Goal: Transaction & Acquisition: Purchase product/service

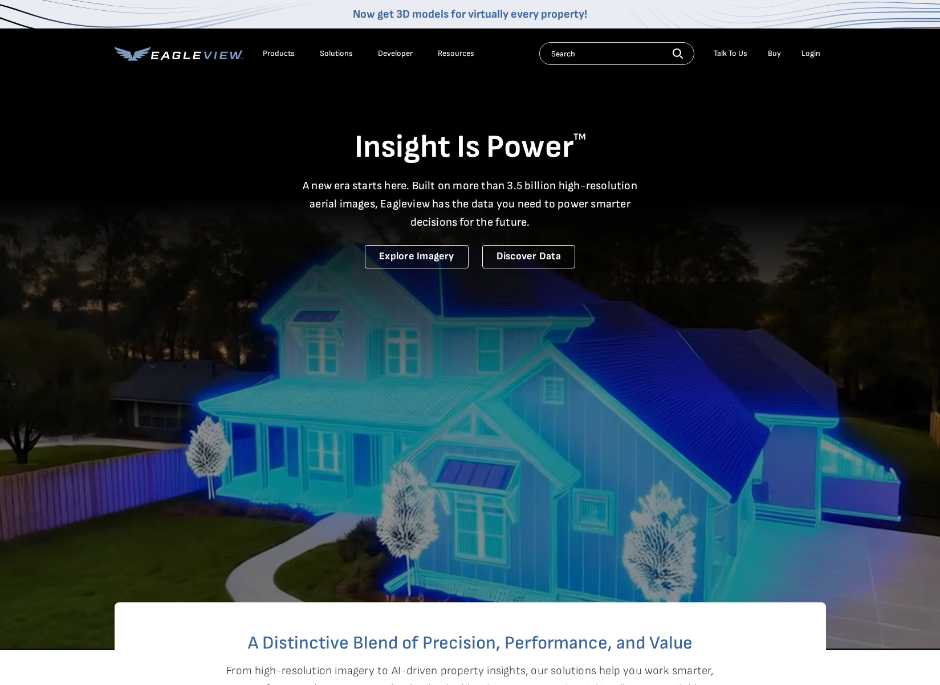
click at [812, 51] on div "Login" at bounding box center [810, 53] width 19 height 10
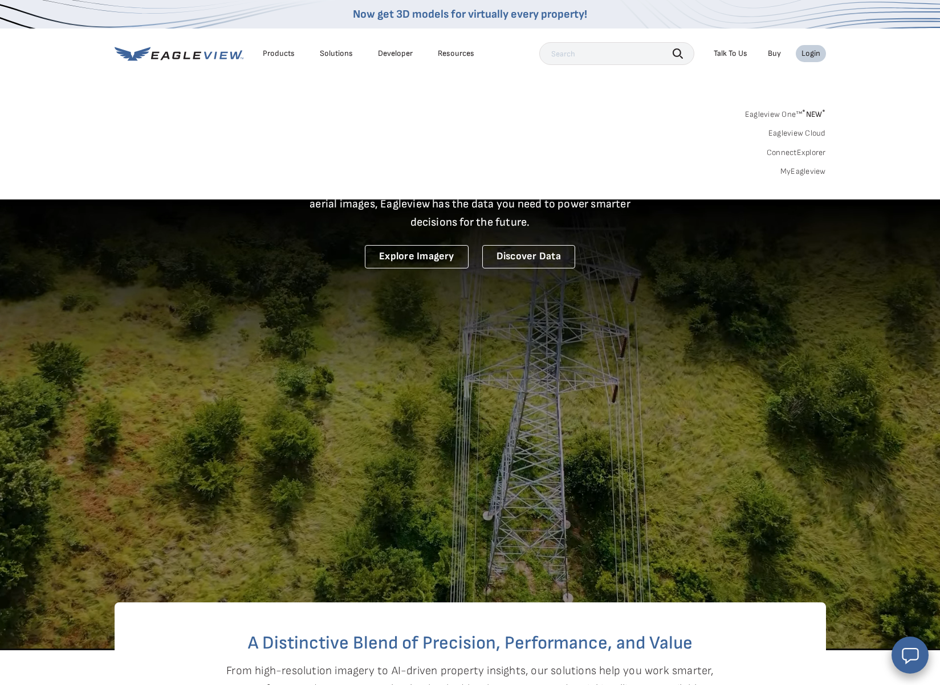
click at [794, 169] on link "MyEagleview" at bounding box center [803, 171] width 46 height 10
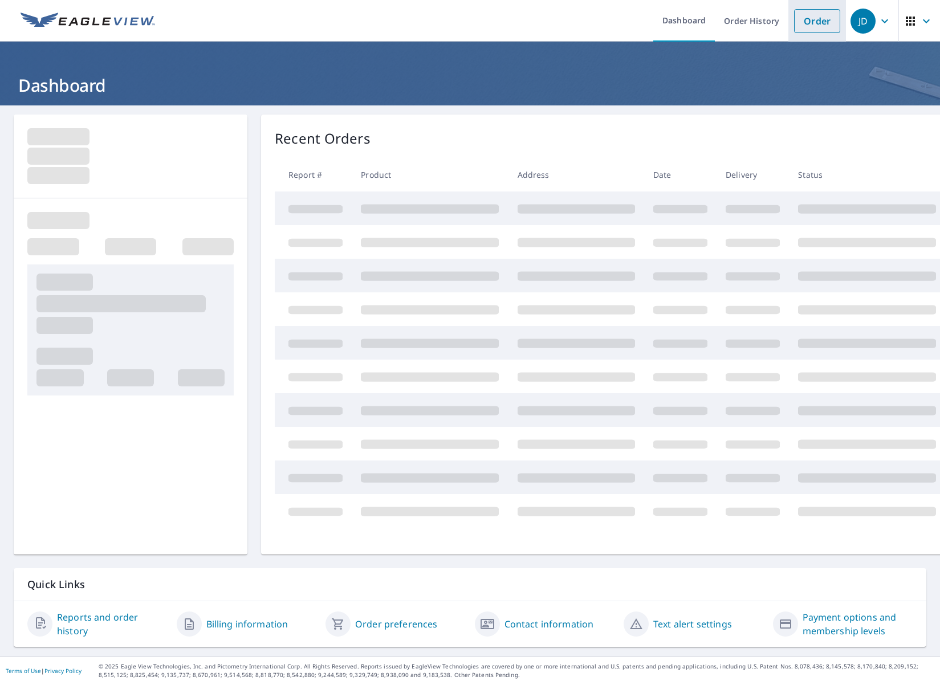
click at [814, 18] on link "Order" at bounding box center [817, 21] width 46 height 24
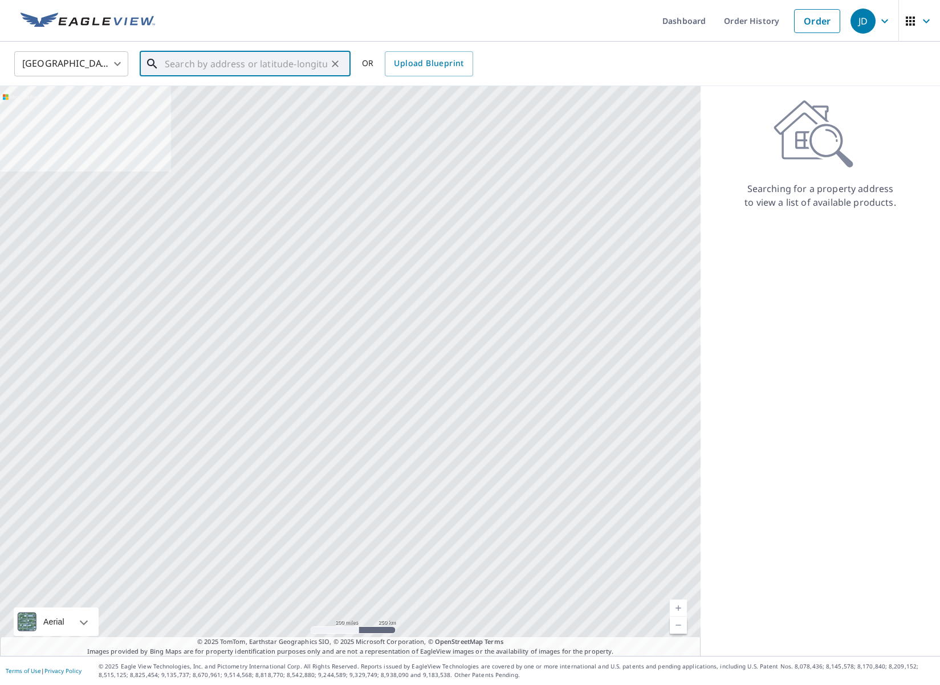
click at [178, 61] on input "text" at bounding box center [246, 64] width 162 height 32
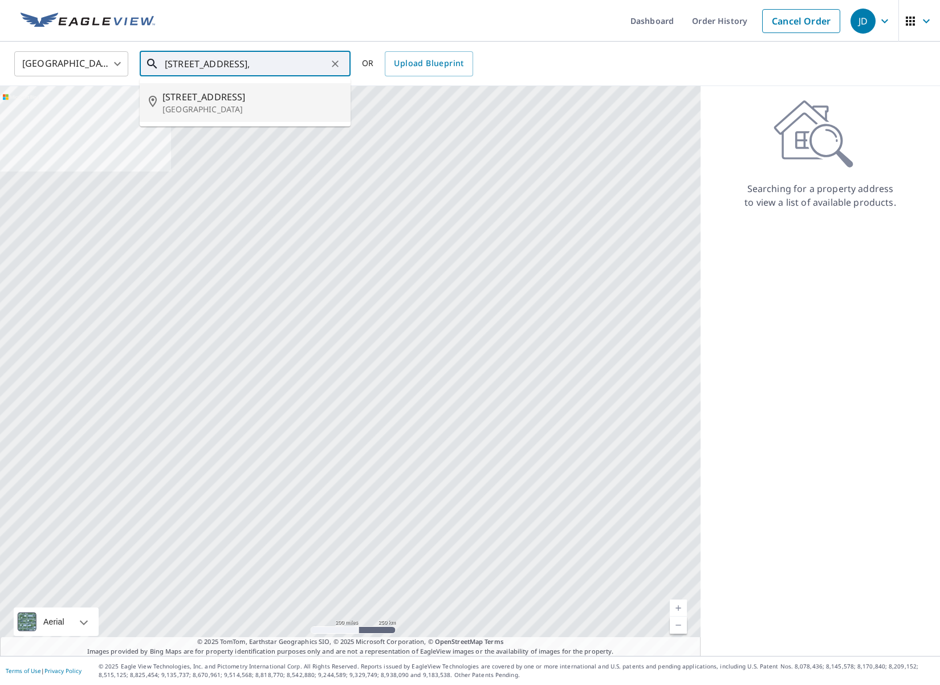
click at [196, 99] on span "86 Rolling Meadow Way" at bounding box center [251, 97] width 179 height 14
type input "86 Rolling Meadow Way North Kingstown, RI 02852"
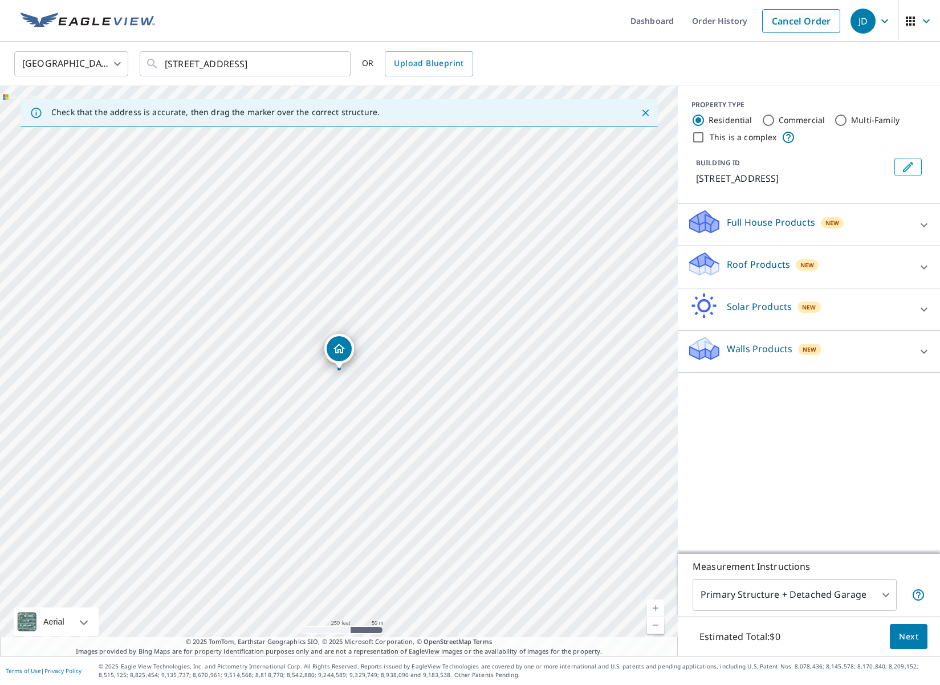
click at [655, 605] on link "Current Level 17, Zoom In" at bounding box center [655, 608] width 17 height 17
click at [655, 605] on link "Current Level 18, Zoom In" at bounding box center [655, 608] width 17 height 17
click at [655, 605] on link "Current Level 19, Zoom In" at bounding box center [655, 608] width 17 height 17
click at [723, 272] on div "Roof Products New" at bounding box center [798, 267] width 223 height 32
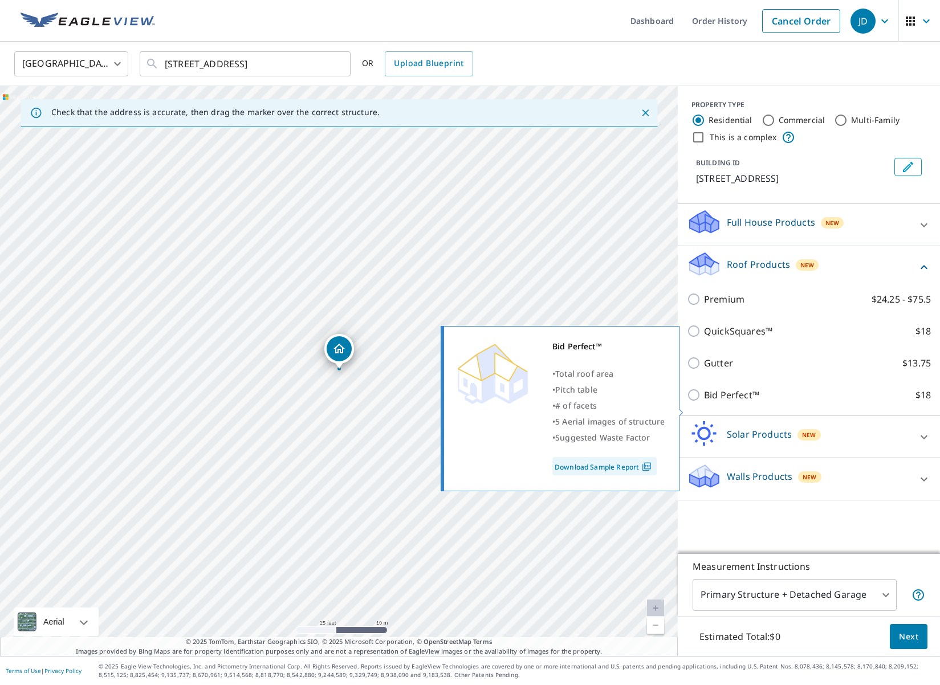
click at [694, 402] on input "Bid Perfect™ $18" at bounding box center [695, 395] width 17 height 14
checkbox input "true"
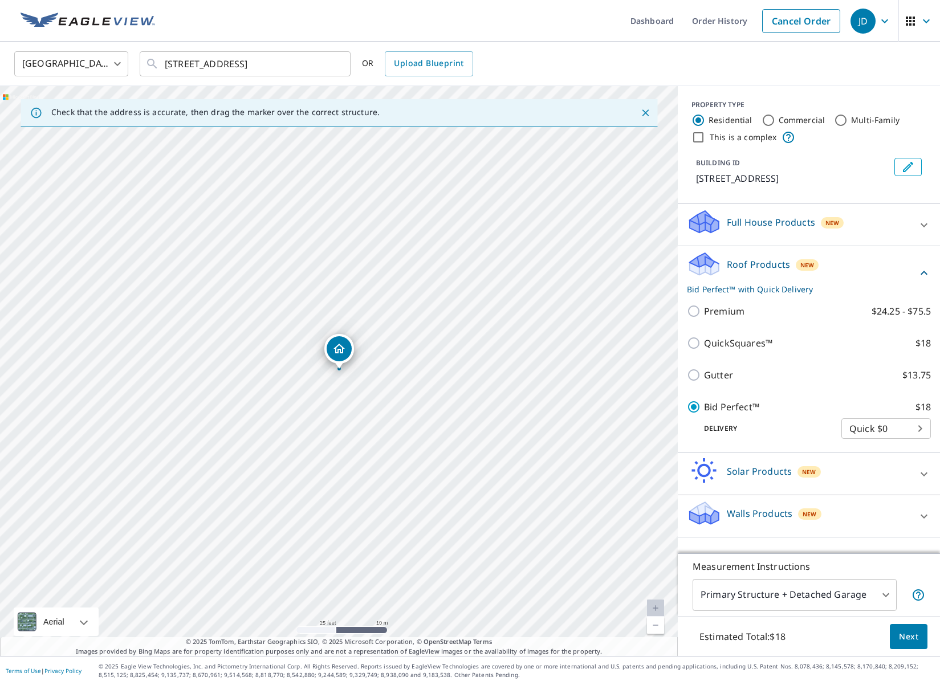
click at [910, 638] on span "Next" at bounding box center [908, 637] width 19 height 14
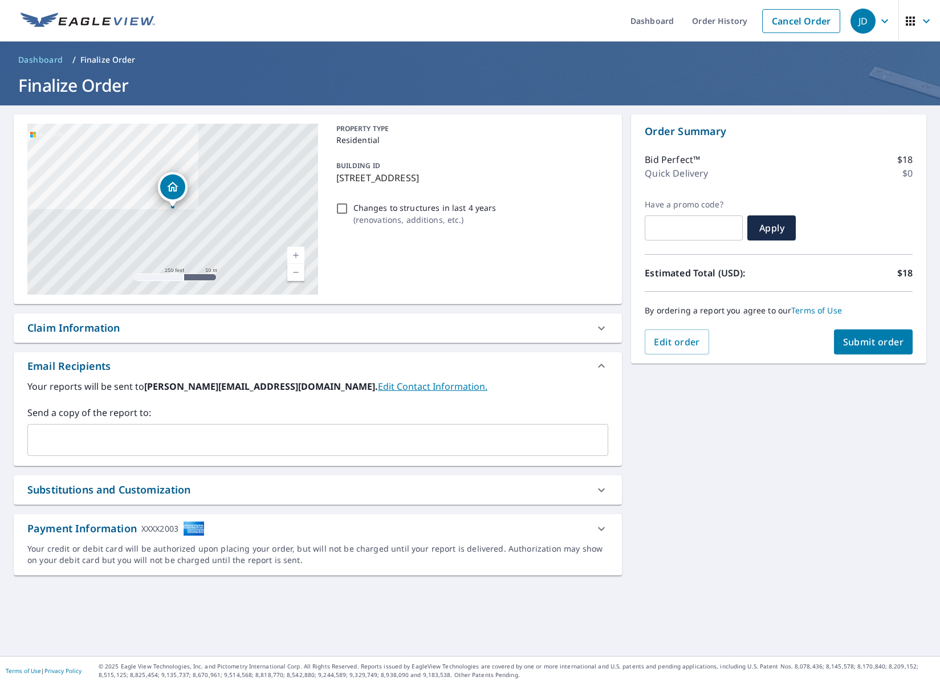
click at [871, 339] on span "Submit order" at bounding box center [873, 342] width 61 height 13
